Goal: Transaction & Acquisition: Purchase product/service

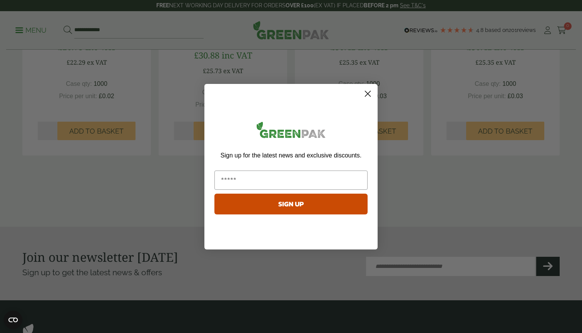
scroll to position [815, 0]
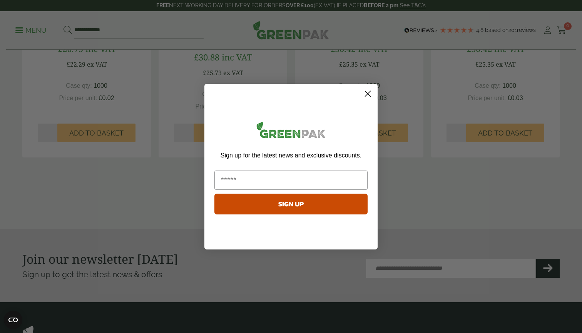
click at [368, 93] on circle "Close dialog" at bounding box center [367, 93] width 13 height 13
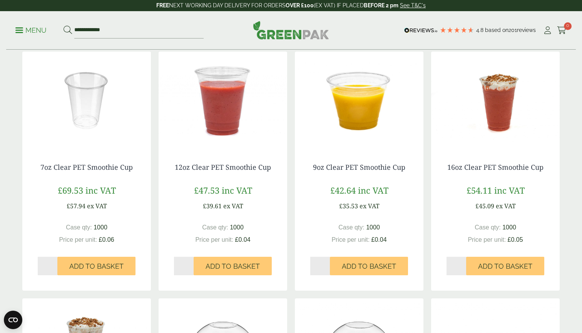
scroll to position [164, 0]
click at [226, 265] on span "Add to Basket" at bounding box center [232, 266] width 54 height 8
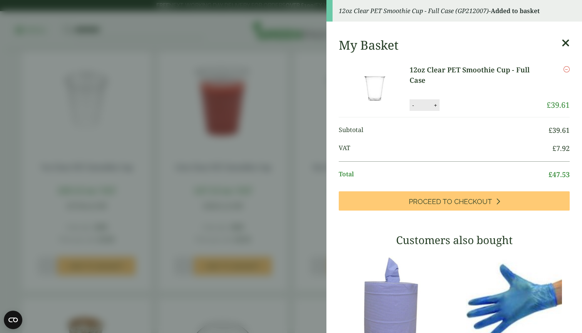
click at [567, 43] on icon at bounding box center [565, 43] width 8 height 11
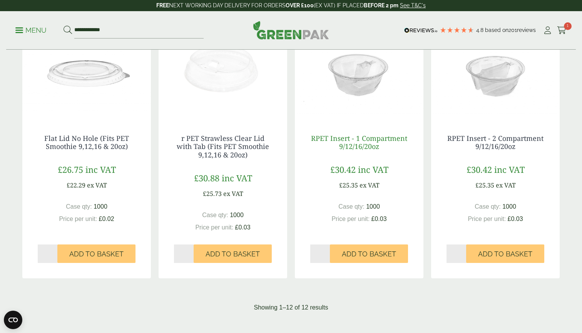
scroll to position [699, 0]
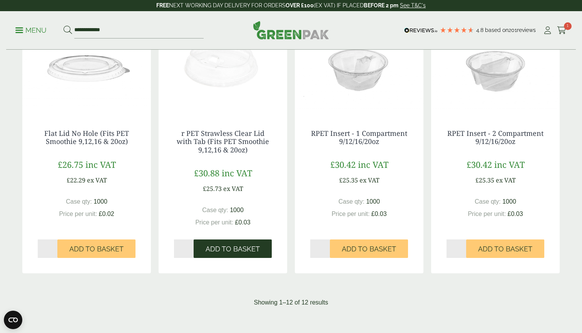
click at [220, 248] on span "Add to Basket" at bounding box center [232, 249] width 54 height 8
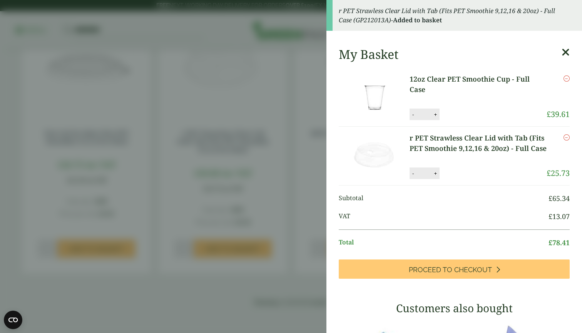
click at [566, 138] on icon "Remove this item" at bounding box center [566, 137] width 6 height 6
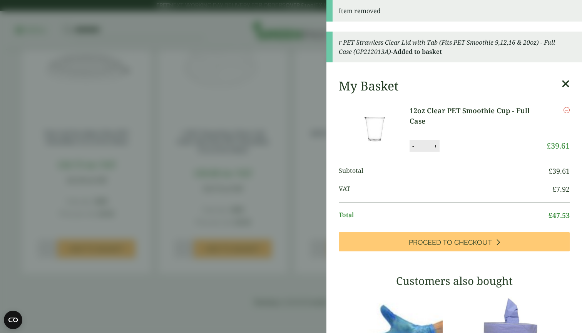
click at [564, 83] on icon at bounding box center [565, 83] width 8 height 11
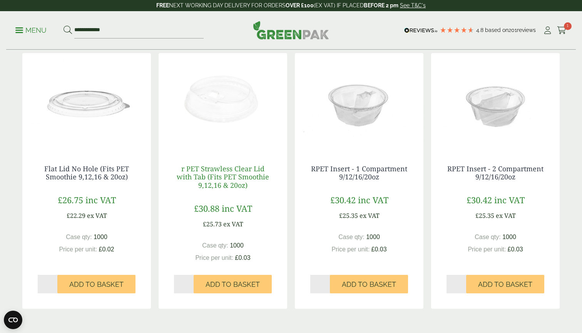
scroll to position [660, 0]
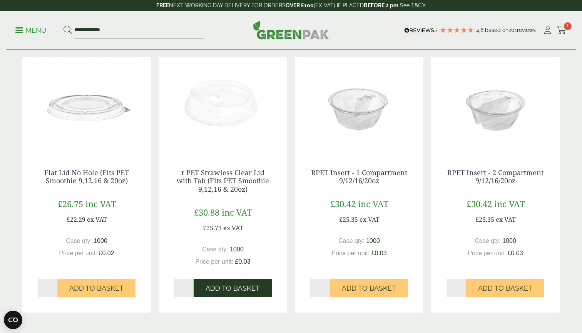
click at [244, 284] on span "Add to Basket" at bounding box center [232, 288] width 54 height 8
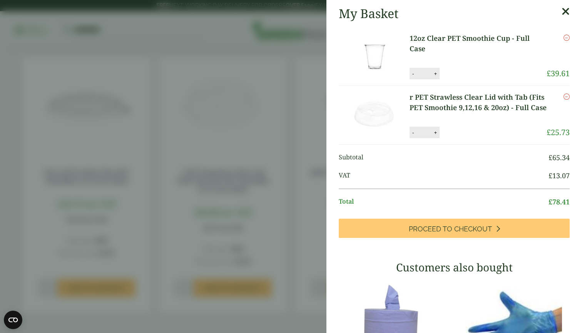
click at [567, 12] on icon at bounding box center [565, 11] width 8 height 11
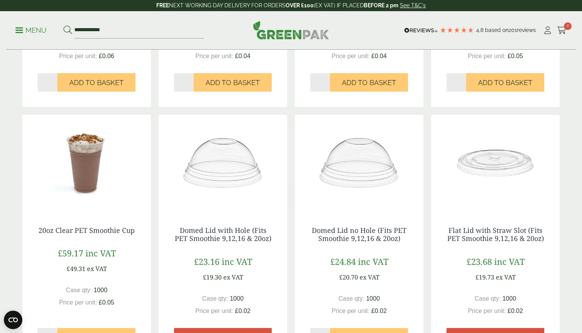
scroll to position [287, 0]
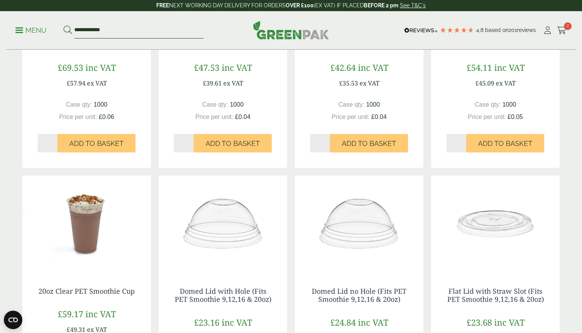
click at [123, 28] on input "**********" at bounding box center [138, 30] width 129 height 16
type input "*"
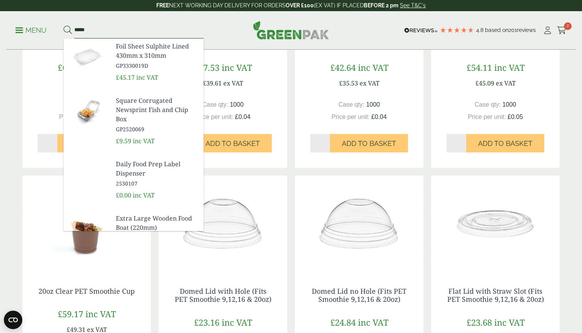
type input "*****"
click at [67, 30] on button at bounding box center [67, 30] width 8 height 10
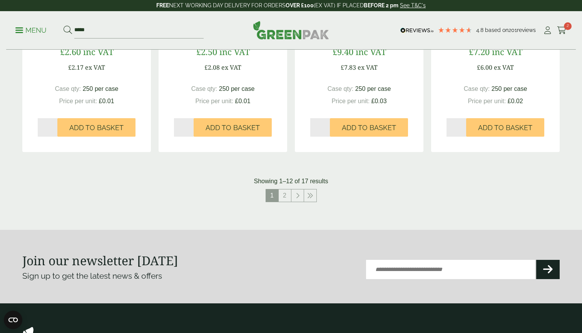
scroll to position [795, 0]
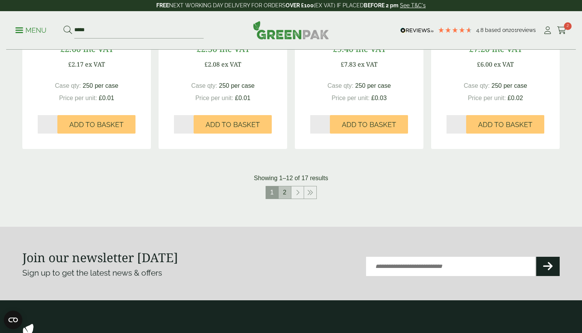
click at [287, 190] on link "2" at bounding box center [284, 192] width 12 height 12
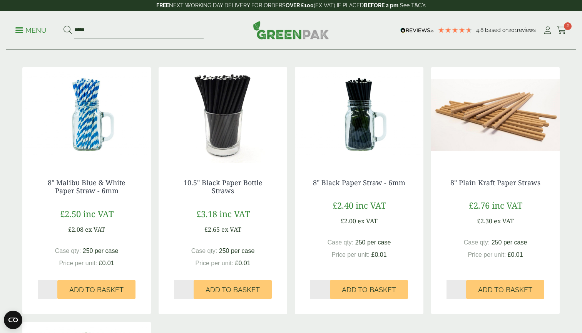
scroll to position [112, 0]
click at [327, 287] on input "*" at bounding box center [320, 289] width 20 height 18
type input "*"
click at [327, 287] on input "*" at bounding box center [320, 289] width 20 height 18
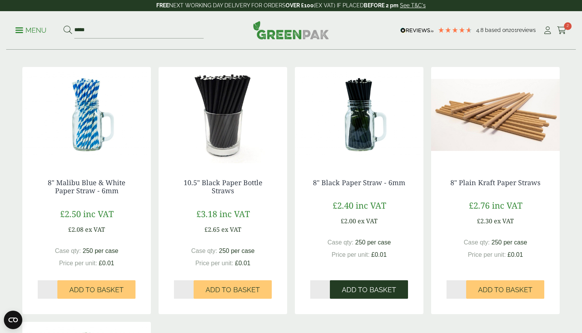
click at [362, 291] on span "Add to Basket" at bounding box center [369, 289] width 54 height 8
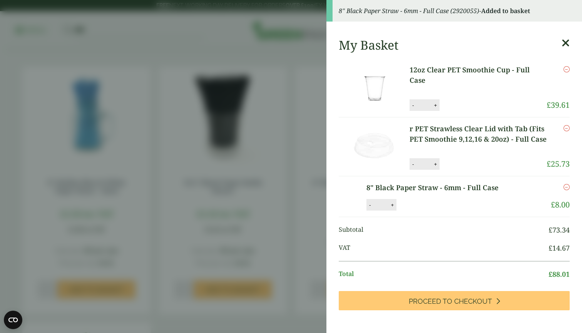
scroll to position [0, 0]
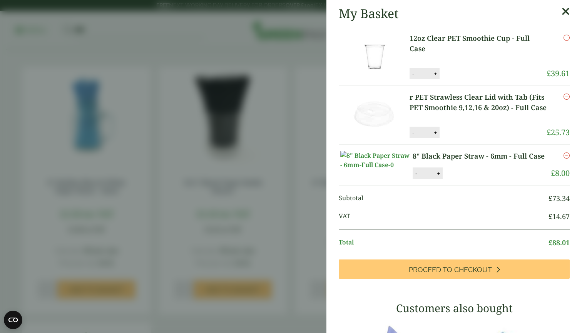
click at [567, 13] on icon at bounding box center [565, 11] width 8 height 11
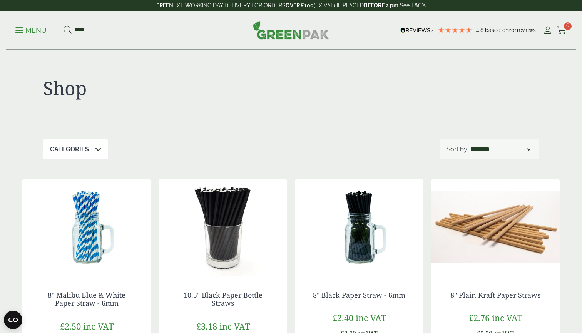
click at [115, 32] on input "*****" at bounding box center [138, 30] width 129 height 16
type input "*"
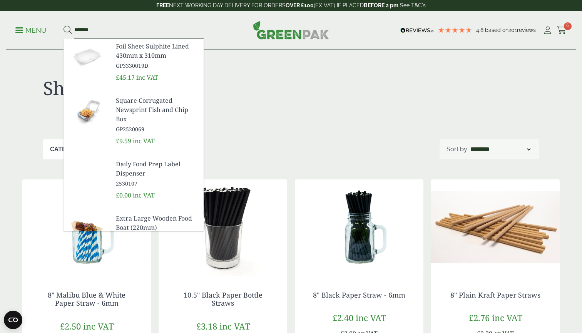
type input "*******"
click at [67, 30] on button at bounding box center [67, 30] width 8 height 10
